Goal: Information Seeking & Learning: Learn about a topic

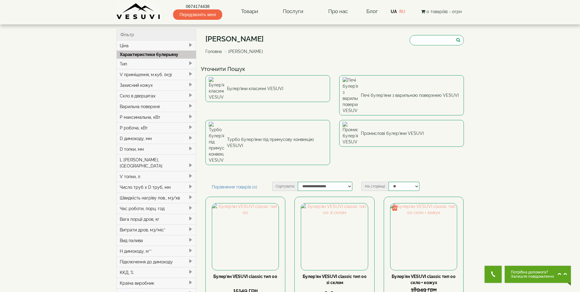
click at [166, 97] on div "Скло в дверцятах" at bounding box center [156, 95] width 79 height 11
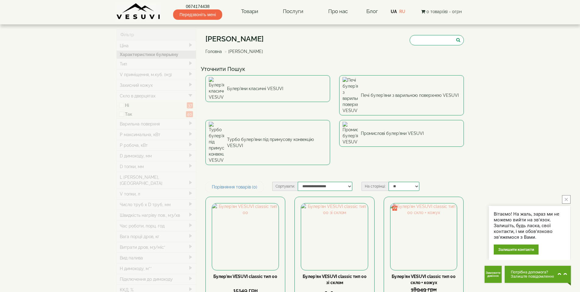
type input "*****"
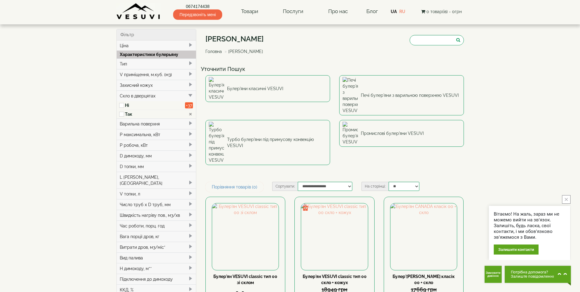
click at [175, 122] on div "Варильна поверхня" at bounding box center [156, 123] width 79 height 11
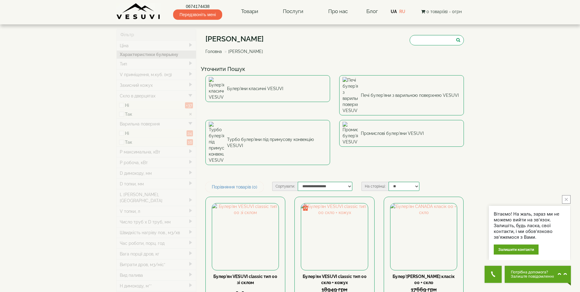
type input "*****"
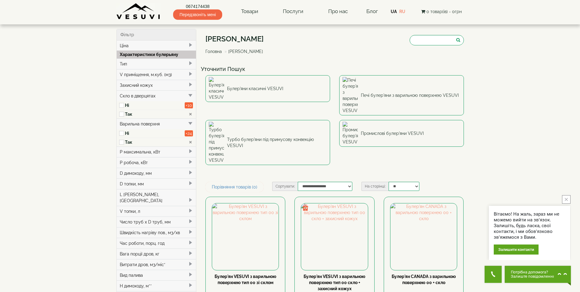
scroll to position [30, 0]
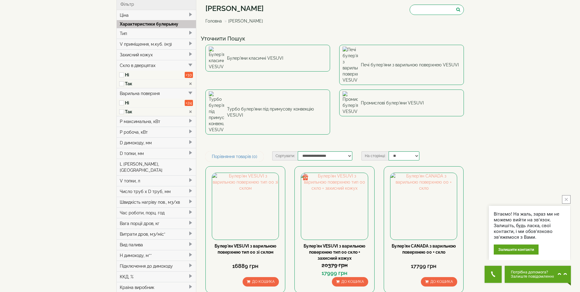
click at [153, 45] on div "V приміщення, м.куб. (м3)" at bounding box center [156, 44] width 79 height 11
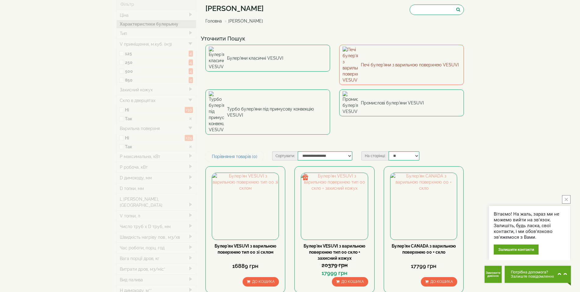
type input "*****"
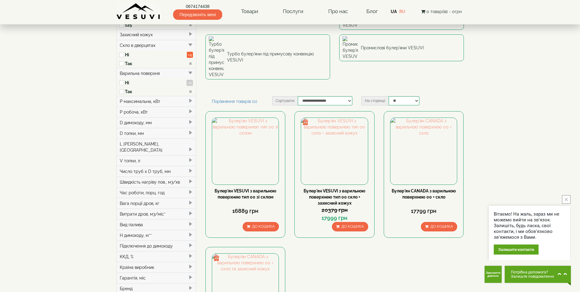
scroll to position [91, 0]
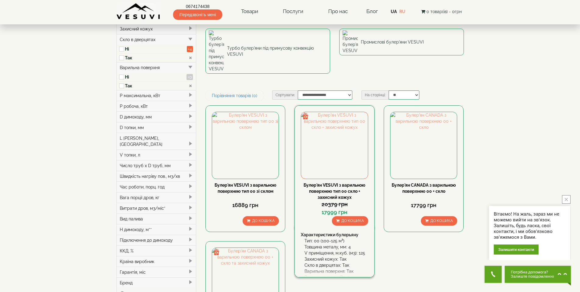
click at [338, 183] on link "Булер'ян VESUVI з варильною поверхнею тип 00 скло + захисний кожух" at bounding box center [334, 191] width 62 height 17
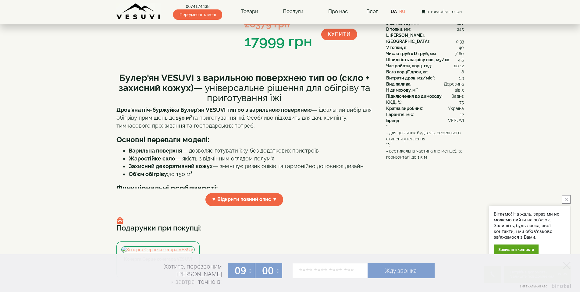
scroll to position [122, 0]
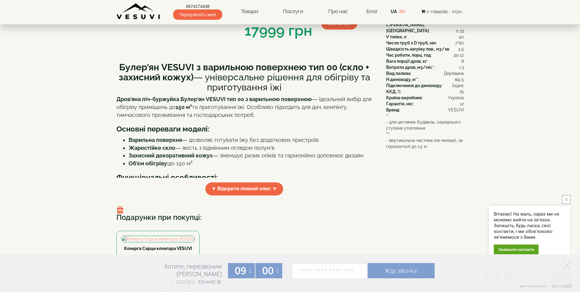
click at [219, 186] on span "▼ Відкрити повний опис ▼" at bounding box center [244, 188] width 78 height 13
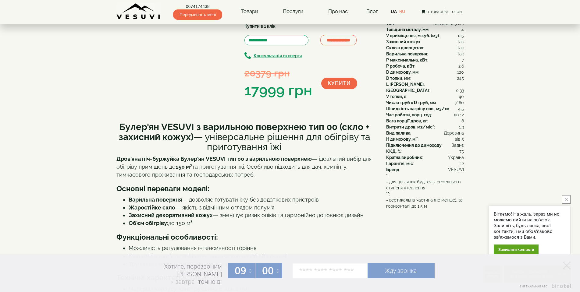
scroll to position [30, 0]
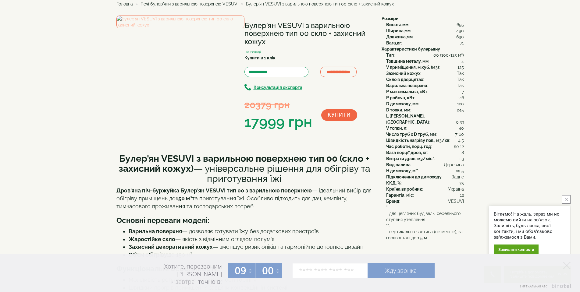
click at [215, 28] on img at bounding box center [180, 22] width 128 height 13
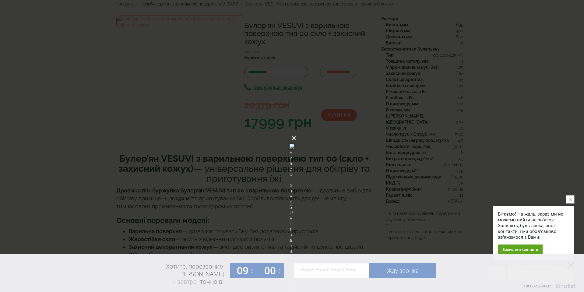
click at [296, 132] on button "×" at bounding box center [293, 138] width 5 height 13
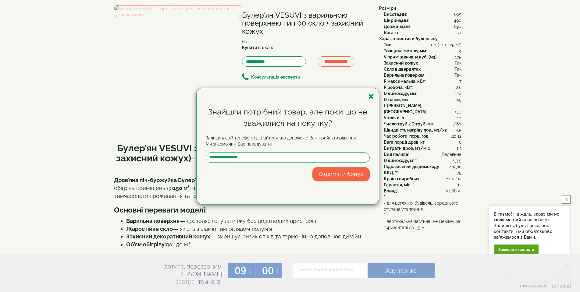
scroll to position [0, 0]
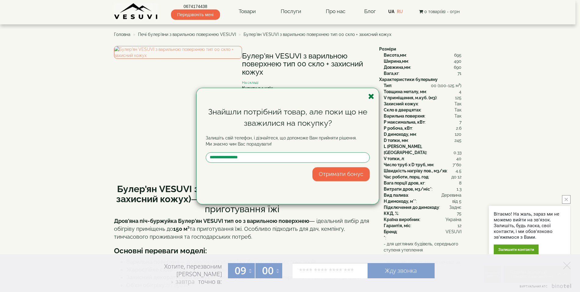
click at [371, 97] on icon "button" at bounding box center [371, 97] width 6 height 8
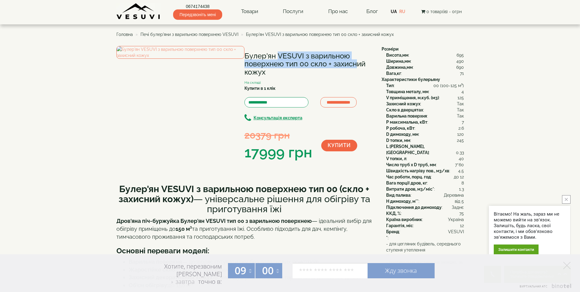
drag, startPoint x: 244, startPoint y: 55, endPoint x: 325, endPoint y: 64, distance: 81.6
click at [325, 64] on h1 "Булер'ян VESUVI з варильною поверхнею тип 00 скло + захисний кожух" at bounding box center [308, 64] width 128 height 24
copy h1 "Булер'ян VESUVI з варильною поверхнею тип 00 скло"
click at [129, 33] on span "Головна" at bounding box center [124, 34] width 16 height 5
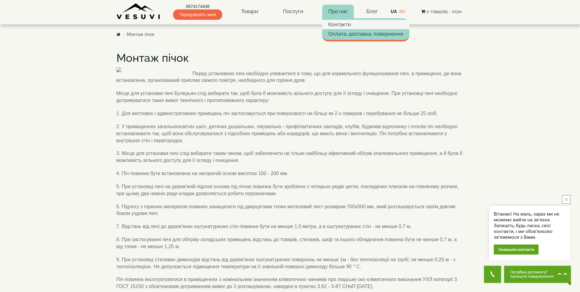
click at [340, 23] on link "Контакти" at bounding box center [365, 24] width 87 height 9
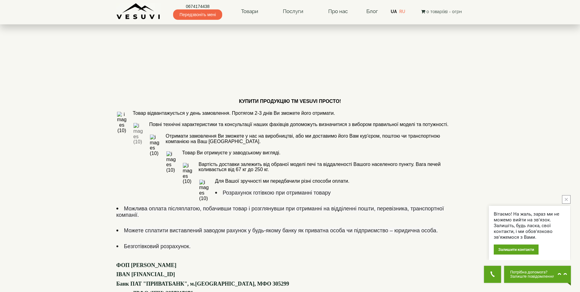
scroll to position [274, 0]
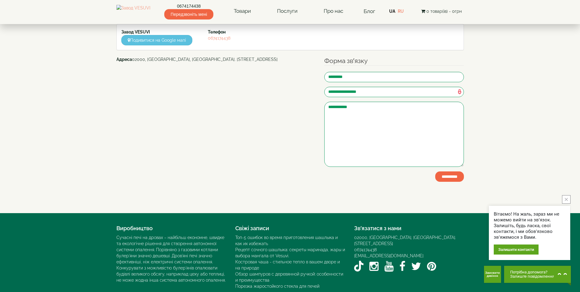
scroll to position [61, 0]
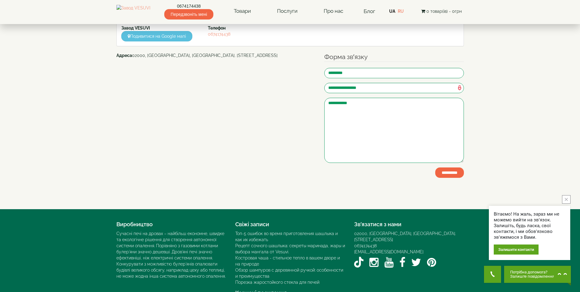
click at [569, 199] on button "close button" at bounding box center [566, 199] width 9 height 9
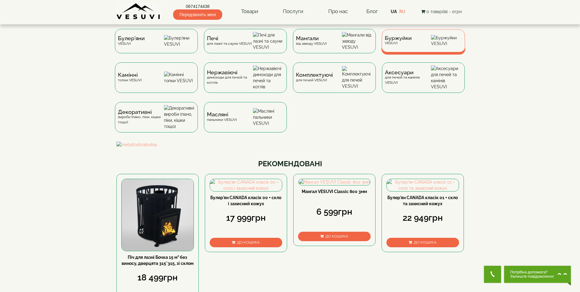
click at [400, 41] on span "Буржуйки" at bounding box center [397, 38] width 27 height 5
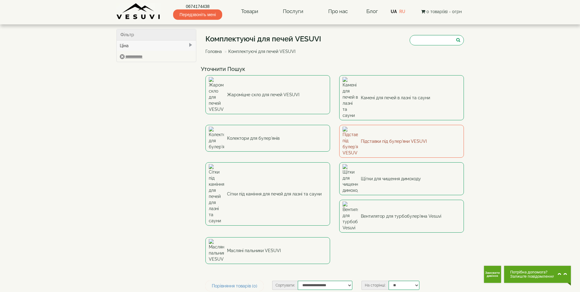
click at [386, 125] on link "Підставки під булер'яни VESUVI" at bounding box center [401, 141] width 125 height 33
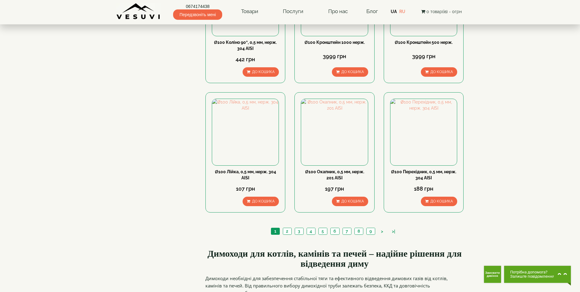
scroll to position [640, 0]
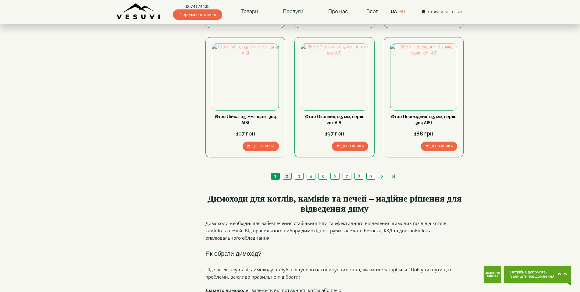
click at [287, 173] on link "2" at bounding box center [287, 176] width 9 height 6
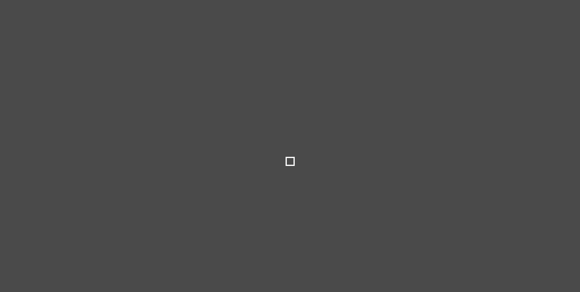
type input "****"
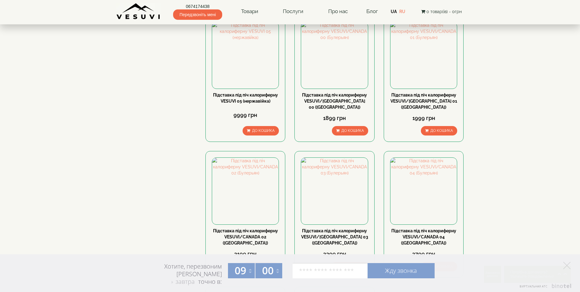
scroll to position [305, 0]
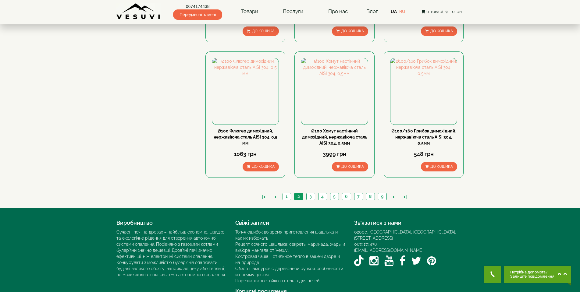
scroll to position [614, 0]
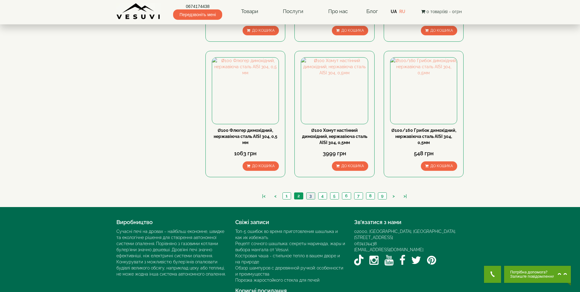
click at [312, 193] on link "3" at bounding box center [310, 196] width 9 height 6
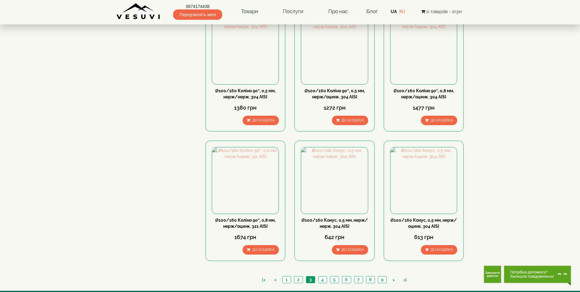
scroll to position [608, 0]
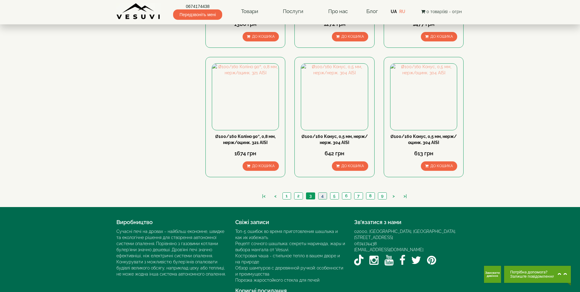
click at [322, 193] on link "4" at bounding box center [322, 196] width 9 height 6
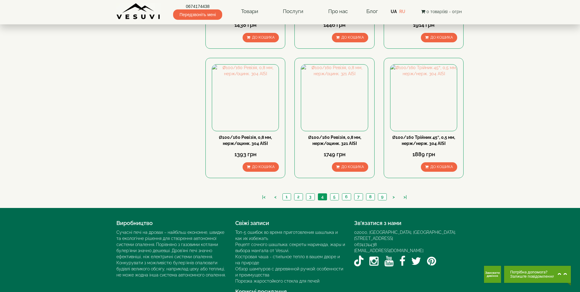
scroll to position [608, 0]
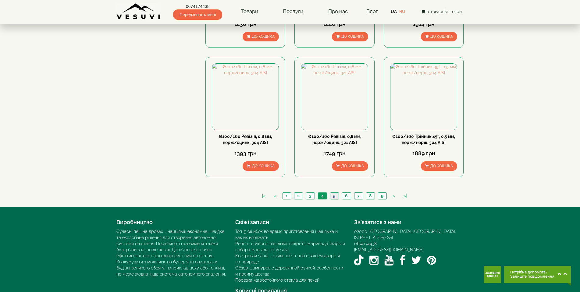
click at [334, 193] on link "5" at bounding box center [334, 196] width 9 height 6
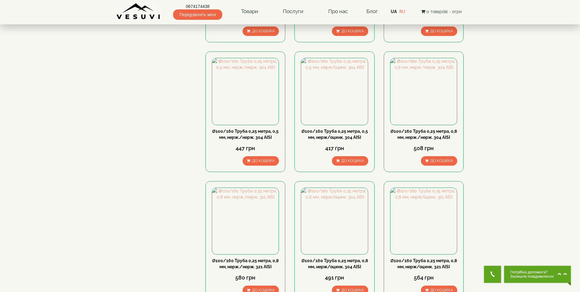
scroll to position [608, 0]
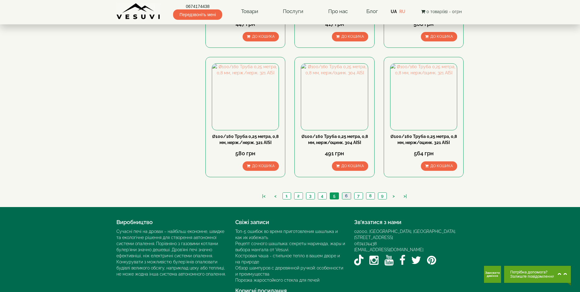
click at [346, 193] on link "6" at bounding box center [346, 196] width 9 height 6
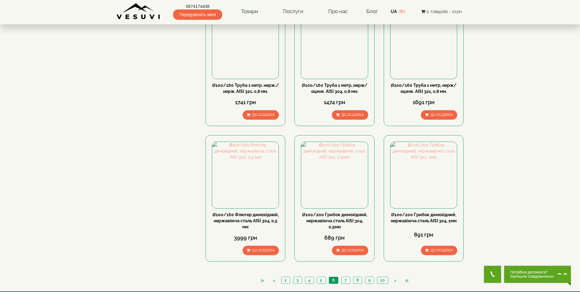
scroll to position [614, 0]
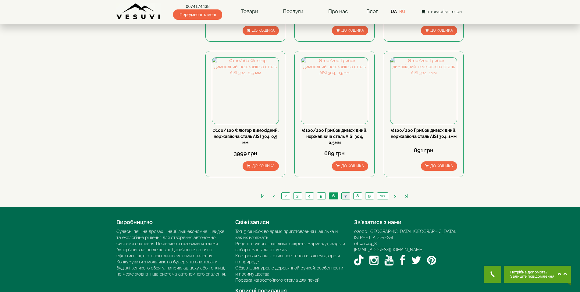
click at [344, 193] on link "7" at bounding box center [345, 196] width 9 height 6
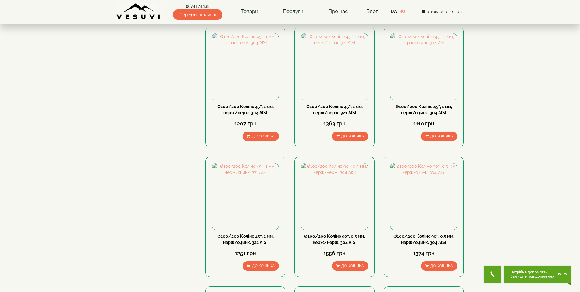
scroll to position [518, 0]
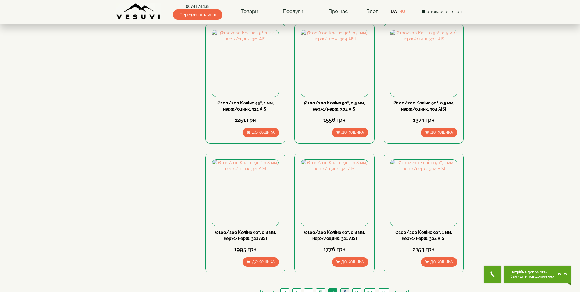
click at [343, 289] on link "8" at bounding box center [344, 292] width 9 height 6
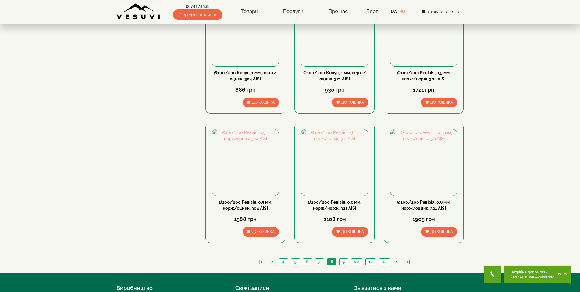
scroll to position [548, 0]
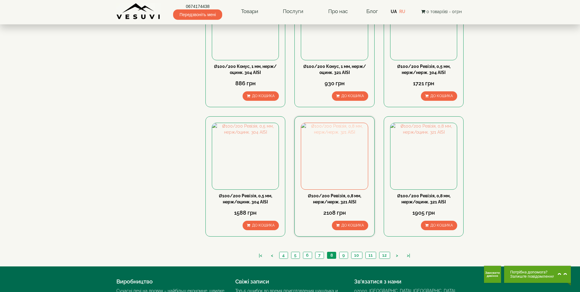
click at [345, 143] on img at bounding box center [334, 156] width 66 height 66
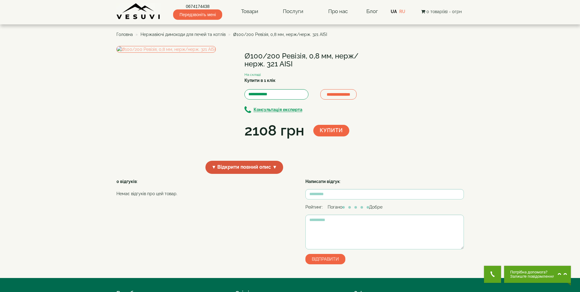
click at [257, 174] on span "▼ Відкрити повний опис ▼" at bounding box center [244, 167] width 78 height 13
click at [257, 174] on span "▲ Приховати опис ▲" at bounding box center [244, 167] width 64 height 13
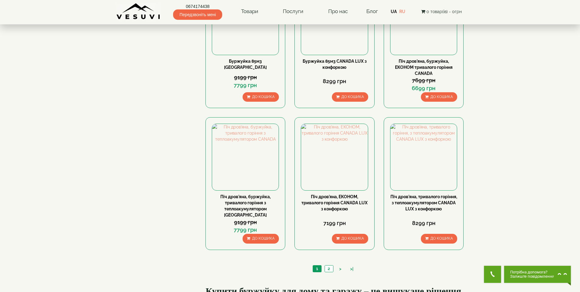
scroll to position [518, 0]
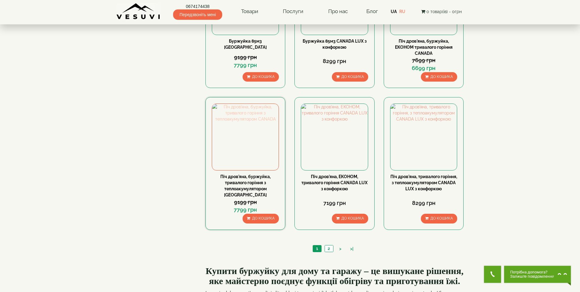
click at [233, 138] on img at bounding box center [245, 137] width 66 height 66
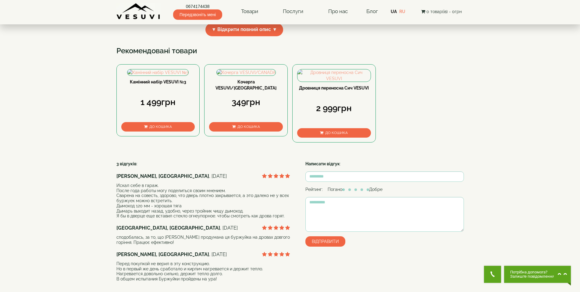
scroll to position [274, 0]
